Goal: Download file/media

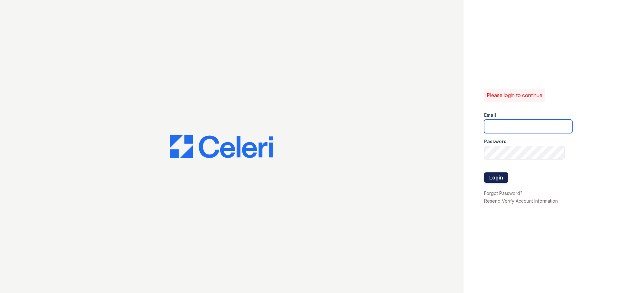
type input "[EMAIL_ADDRESS][DOMAIN_NAME]"
click at [492, 176] on button "Login" at bounding box center [496, 177] width 24 height 10
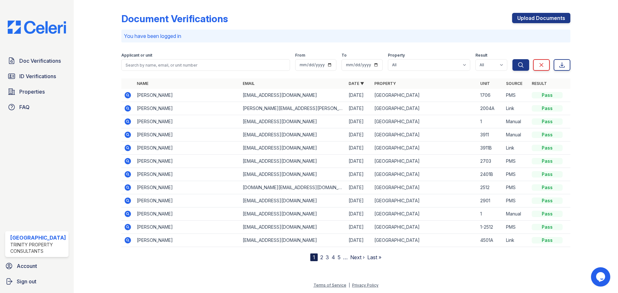
click at [126, 94] on icon at bounding box center [127, 95] width 6 height 6
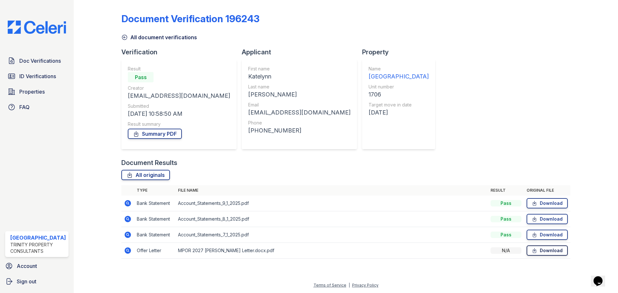
click at [536, 248] on icon at bounding box center [533, 250] width 5 height 6
click at [548, 207] on link "Download" at bounding box center [546, 203] width 41 height 10
click at [534, 216] on icon at bounding box center [533, 219] width 5 height 6
